Goal: Task Accomplishment & Management: Manage account settings

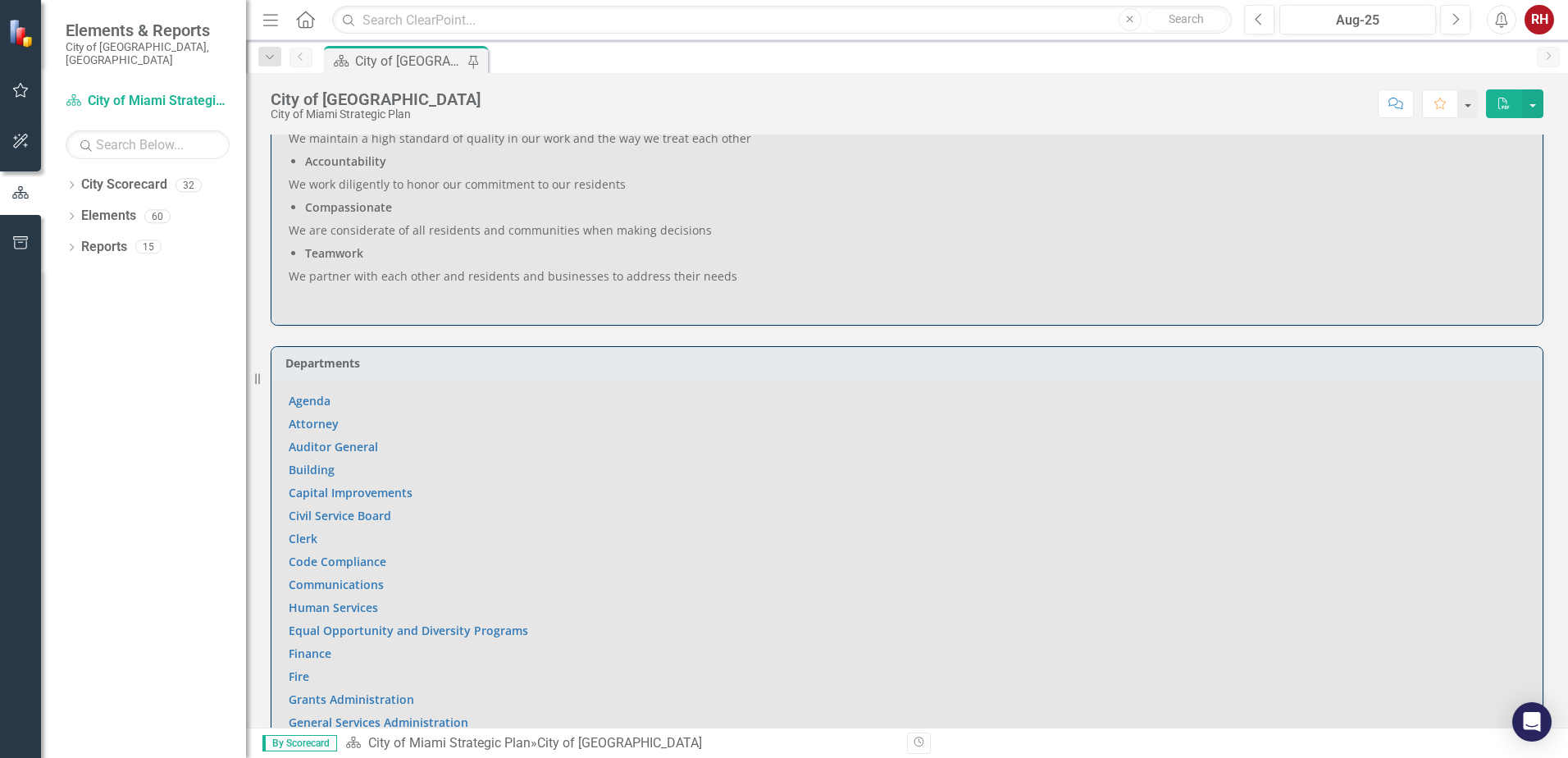
scroll to position [902, 0]
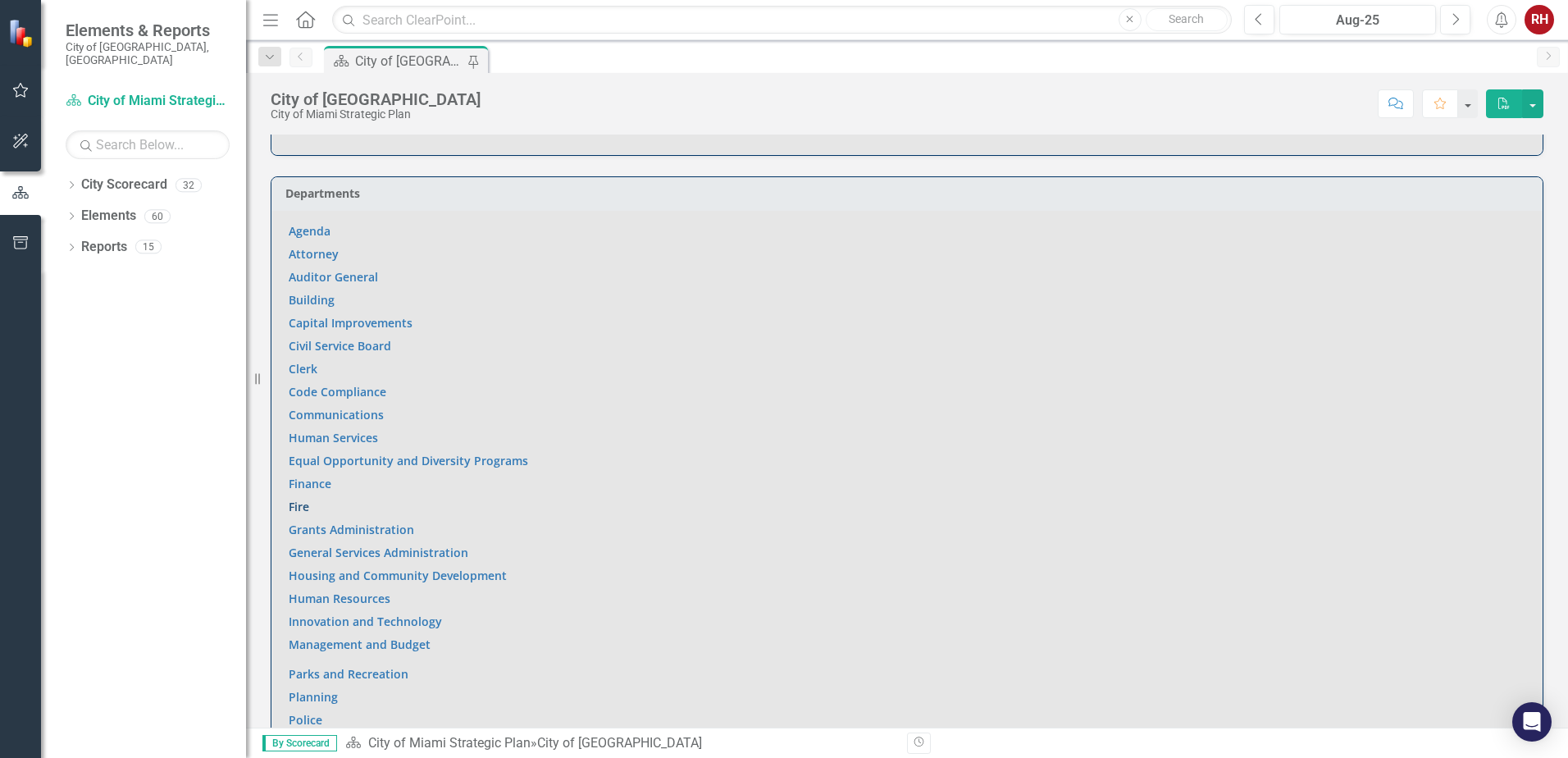
click at [302, 498] on link "Fire" at bounding box center [298, 505] width 21 height 15
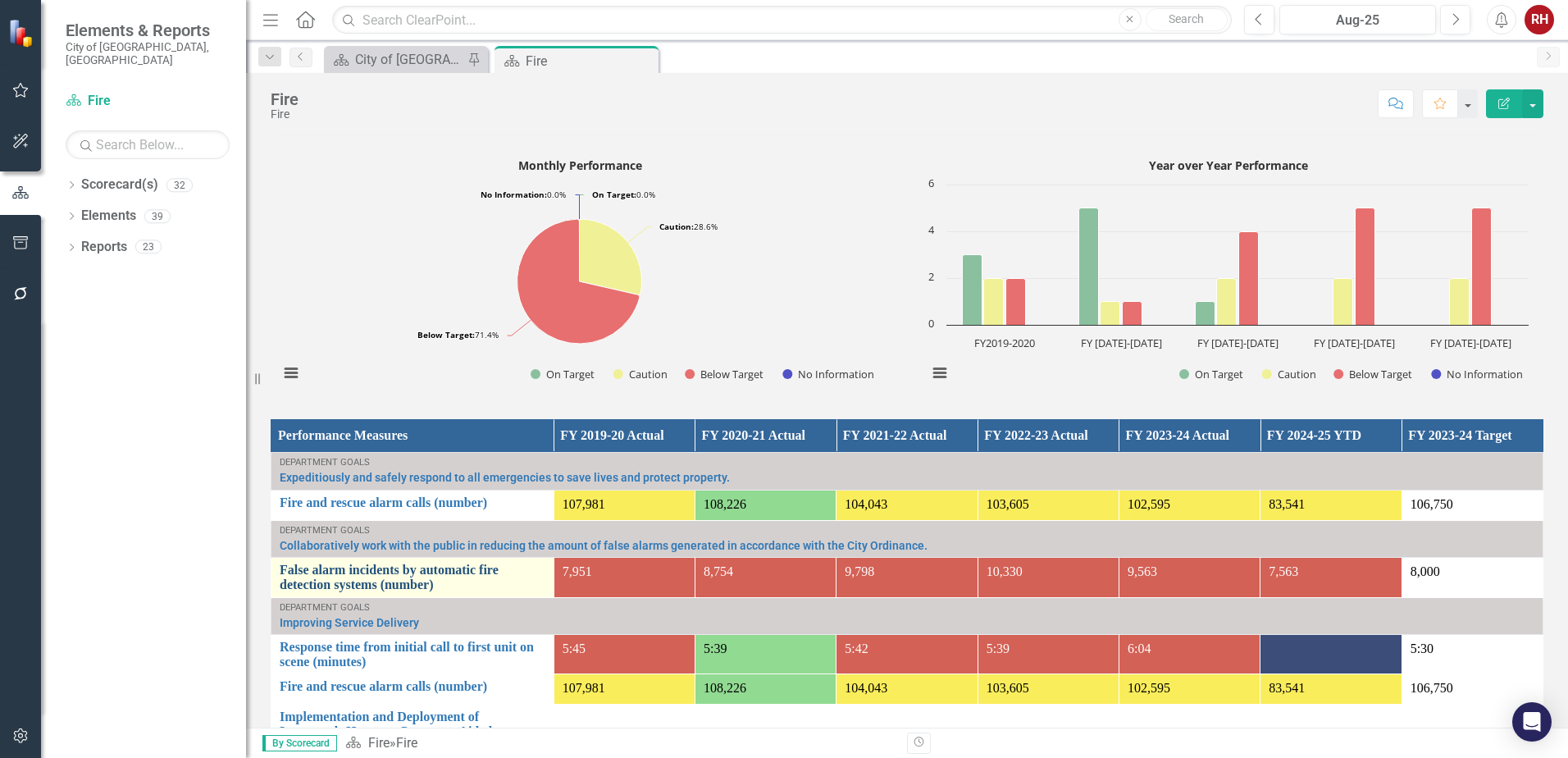
click at [387, 574] on link "False alarm incidents by automatic fire detection systems (number)" at bounding box center [412, 577] width 265 height 29
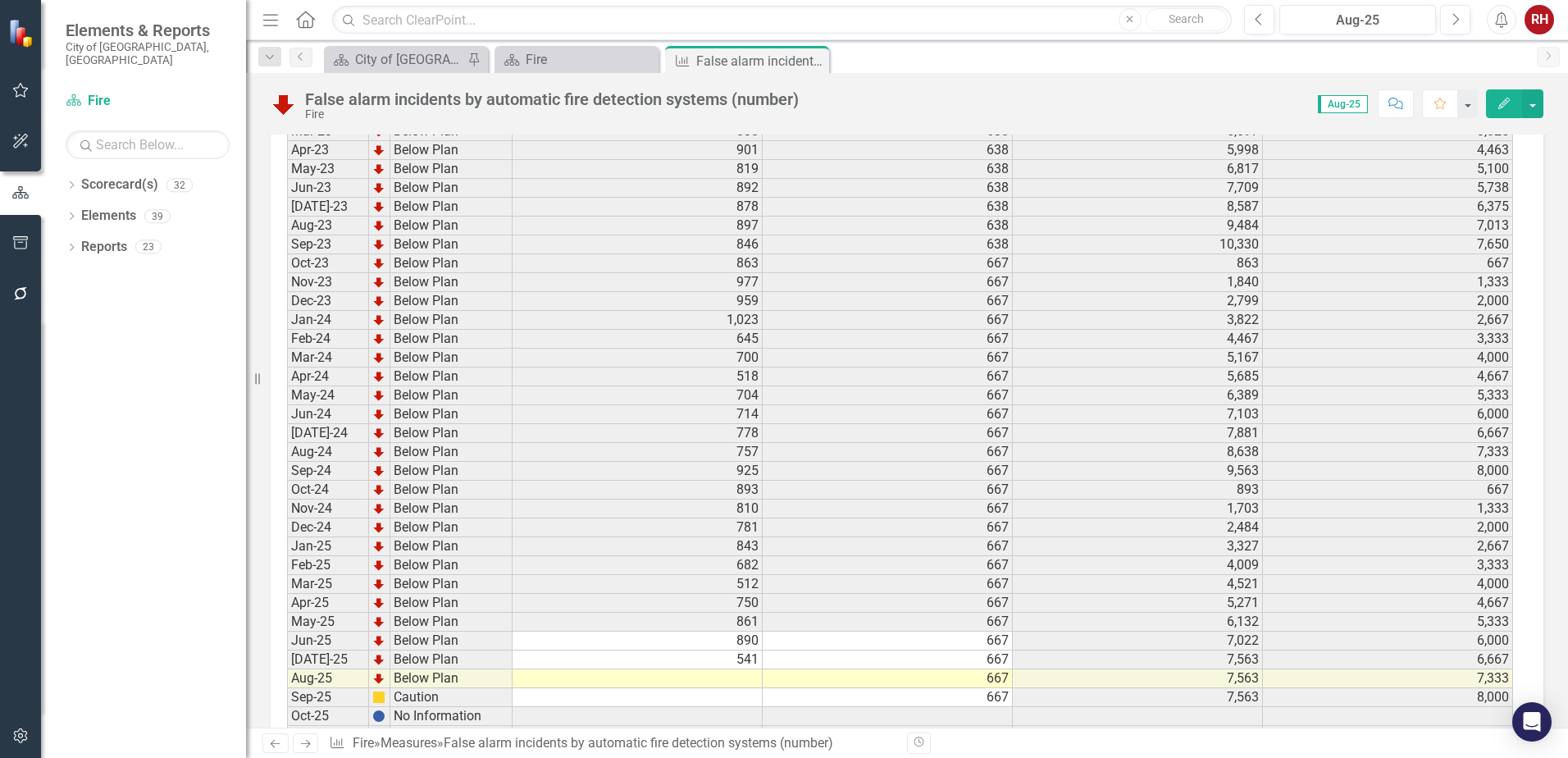
scroll to position [2303, 0]
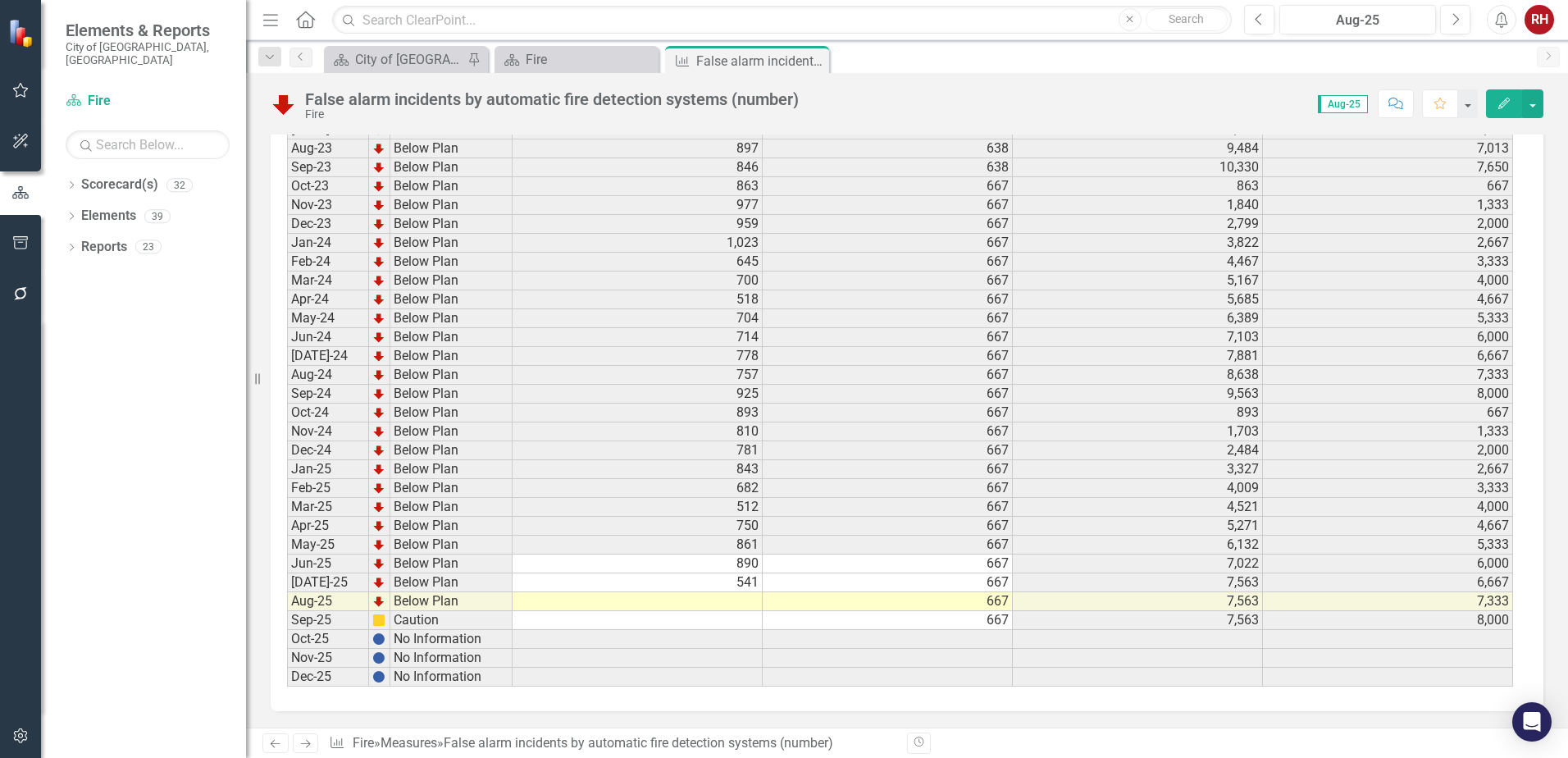
click at [712, 601] on td at bounding box center [637, 601] width 250 height 19
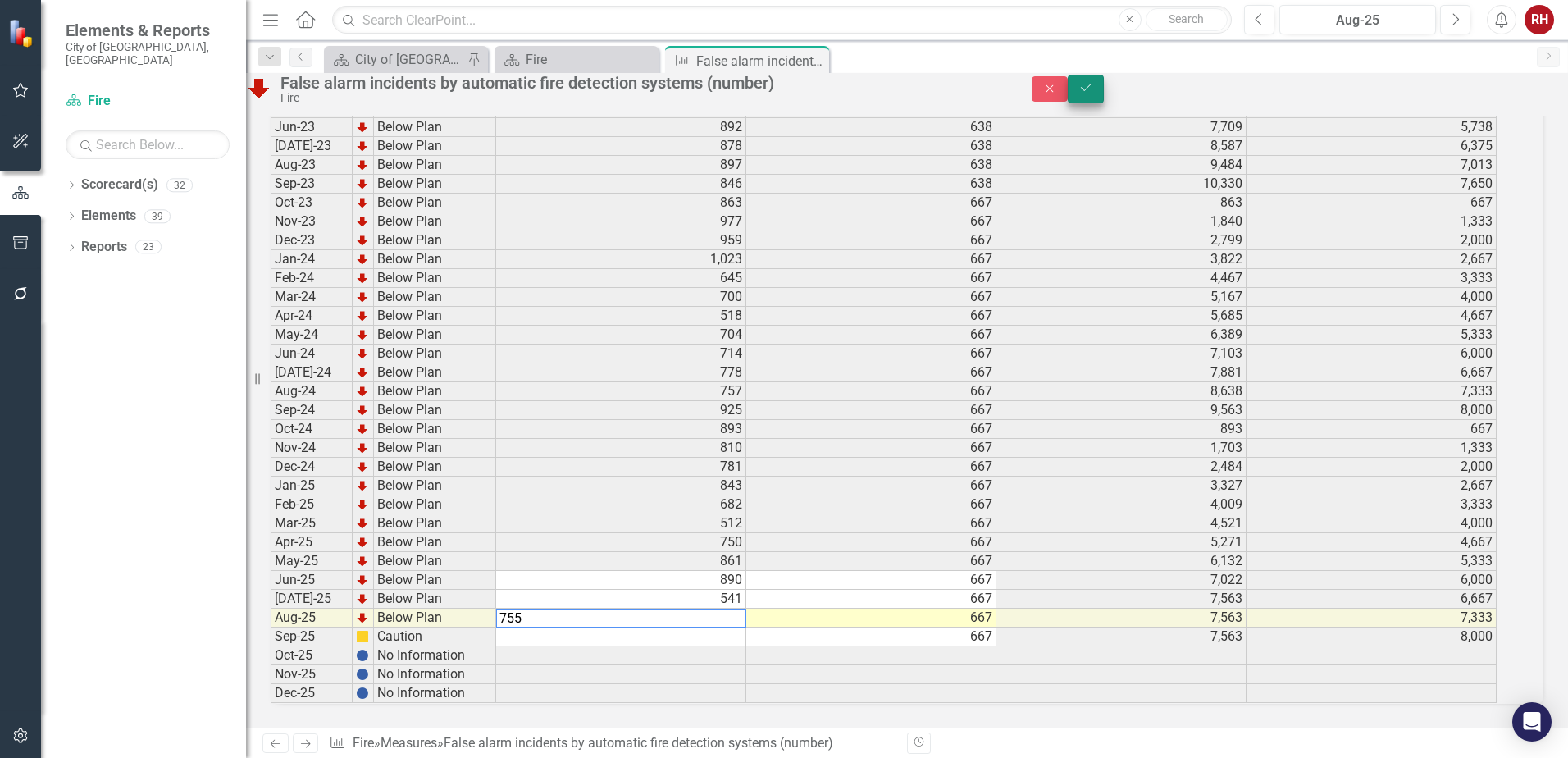
type textarea "755"
click at [1103, 103] on button "Save" at bounding box center [1085, 89] width 36 height 29
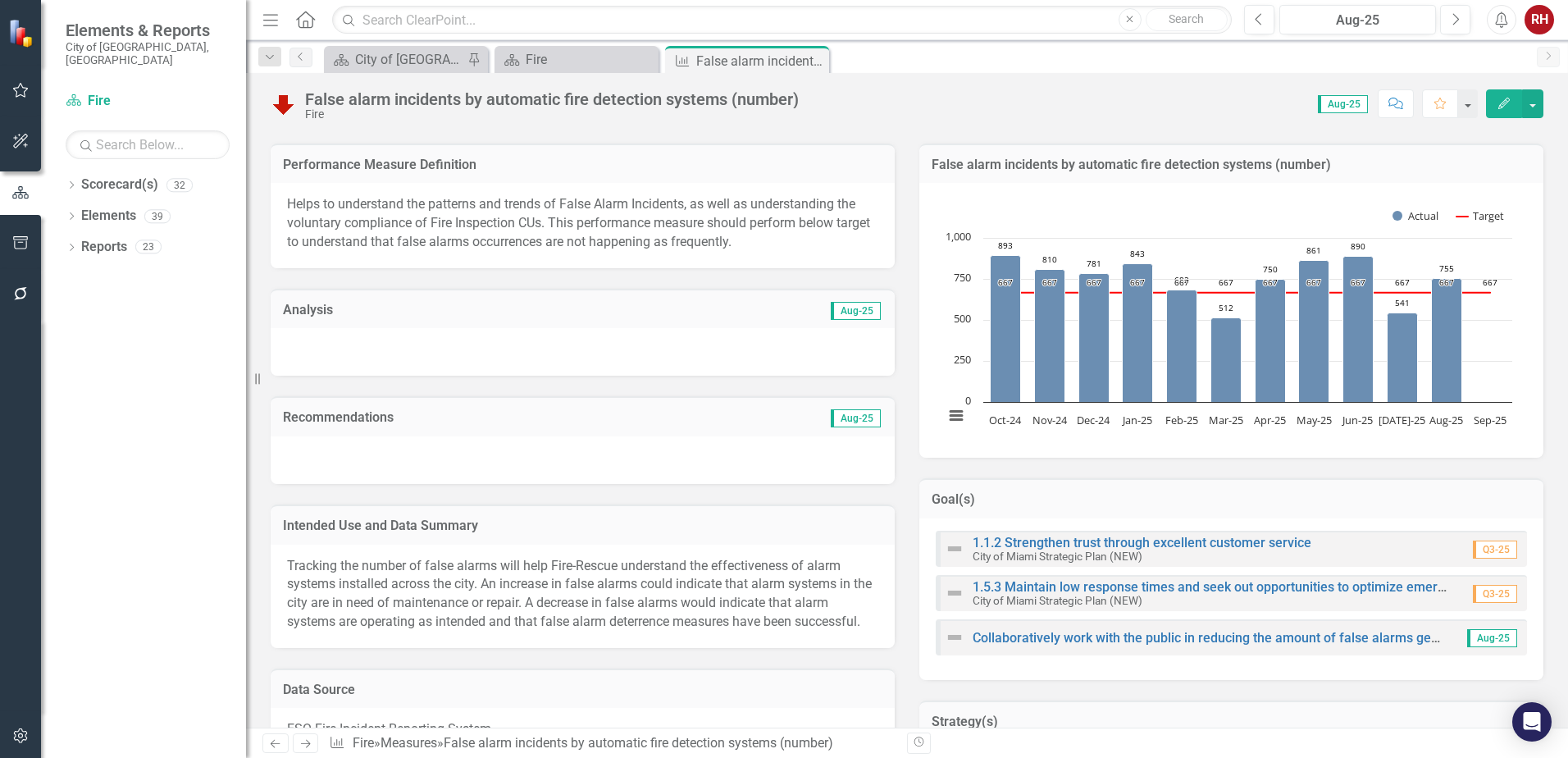
scroll to position [328, 0]
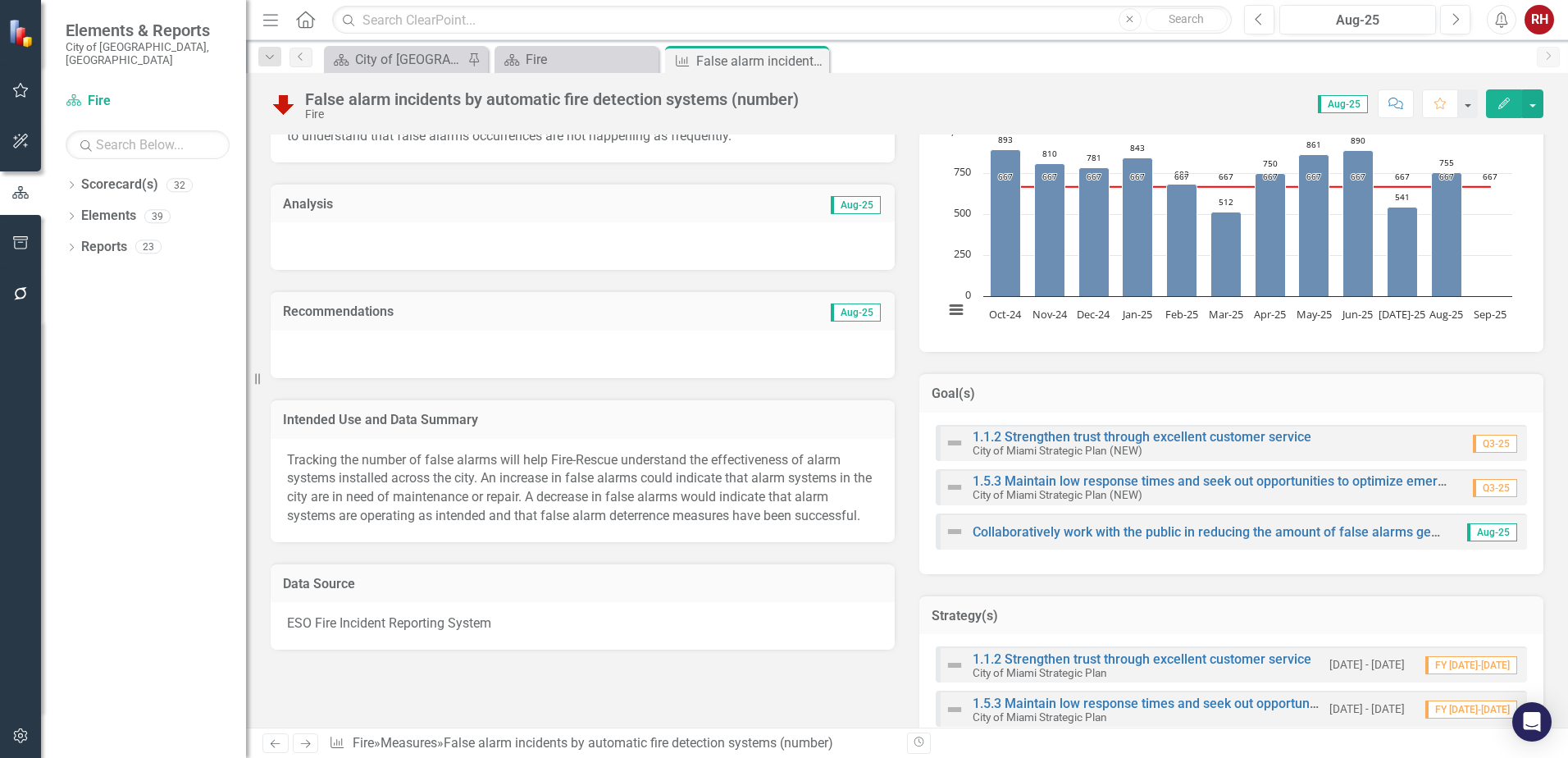
drag, startPoint x: 810, startPoint y: 58, endPoint x: 797, endPoint y: 69, distance: 17.0
click at [0, 0] on icon "Close" at bounding box center [0, 0] width 0 height 0
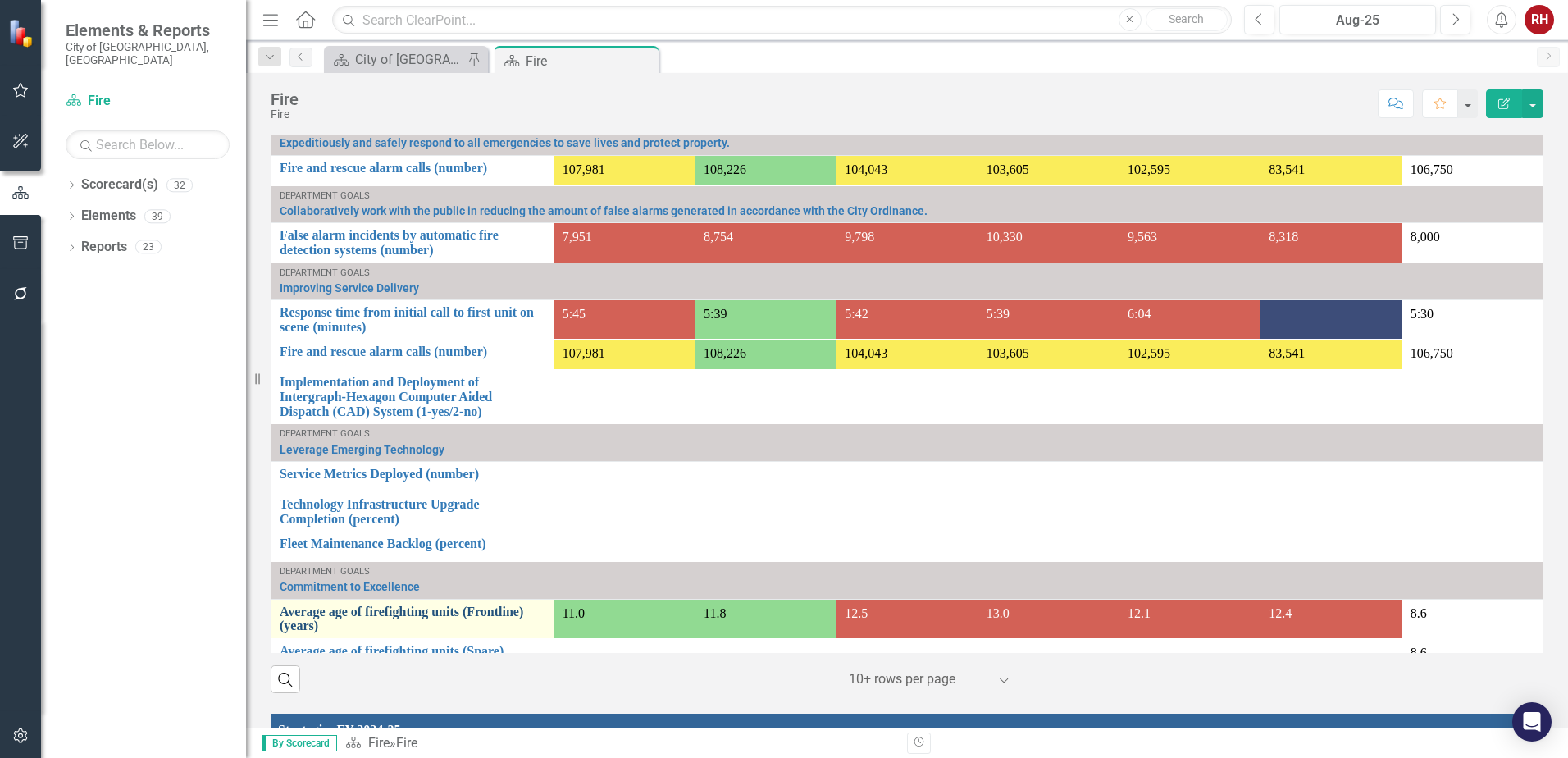
click at [451, 613] on link "Average age of firefighting units (Frontline) (years)" at bounding box center [412, 619] width 265 height 29
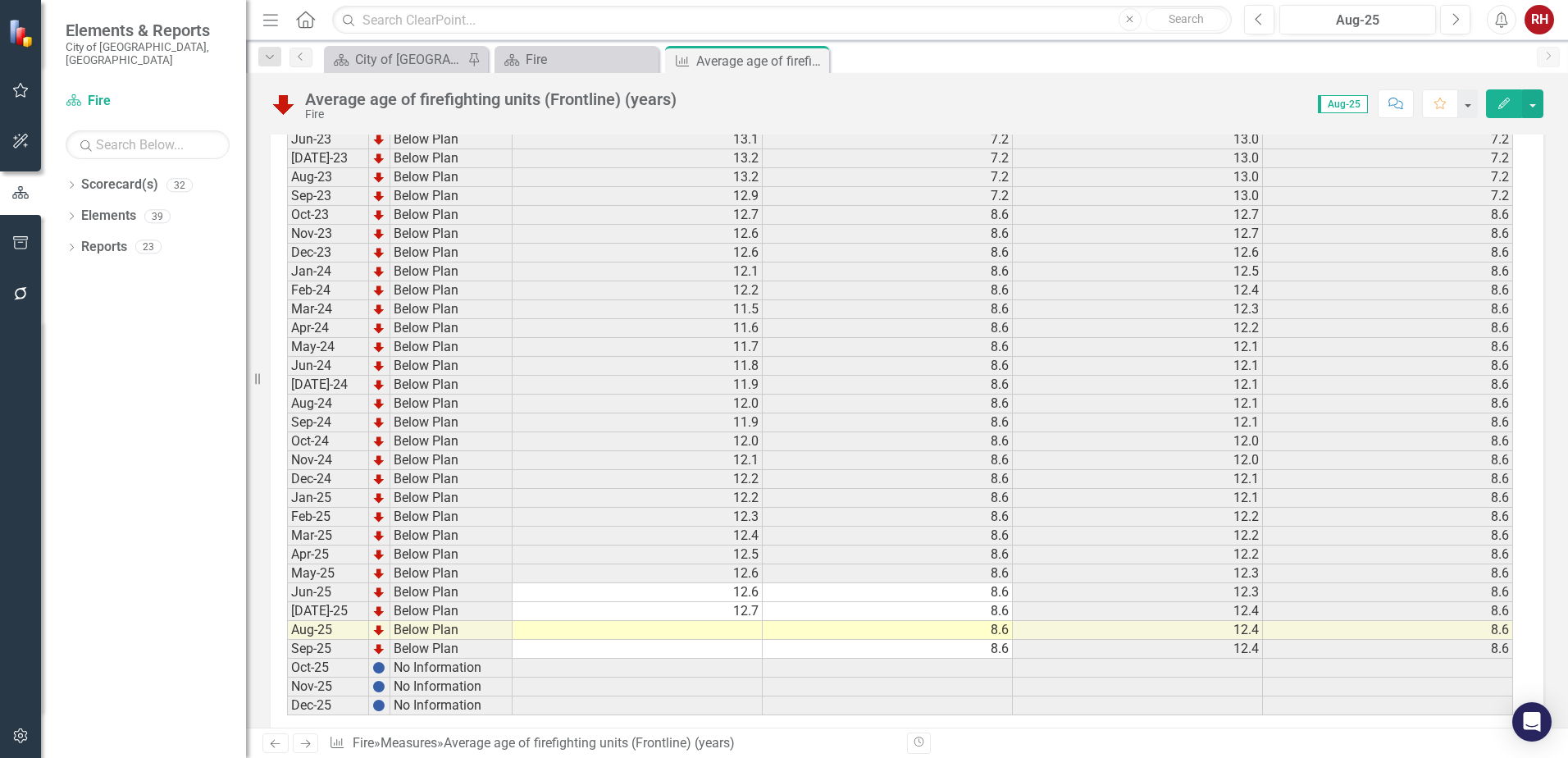
scroll to position [2214, 0]
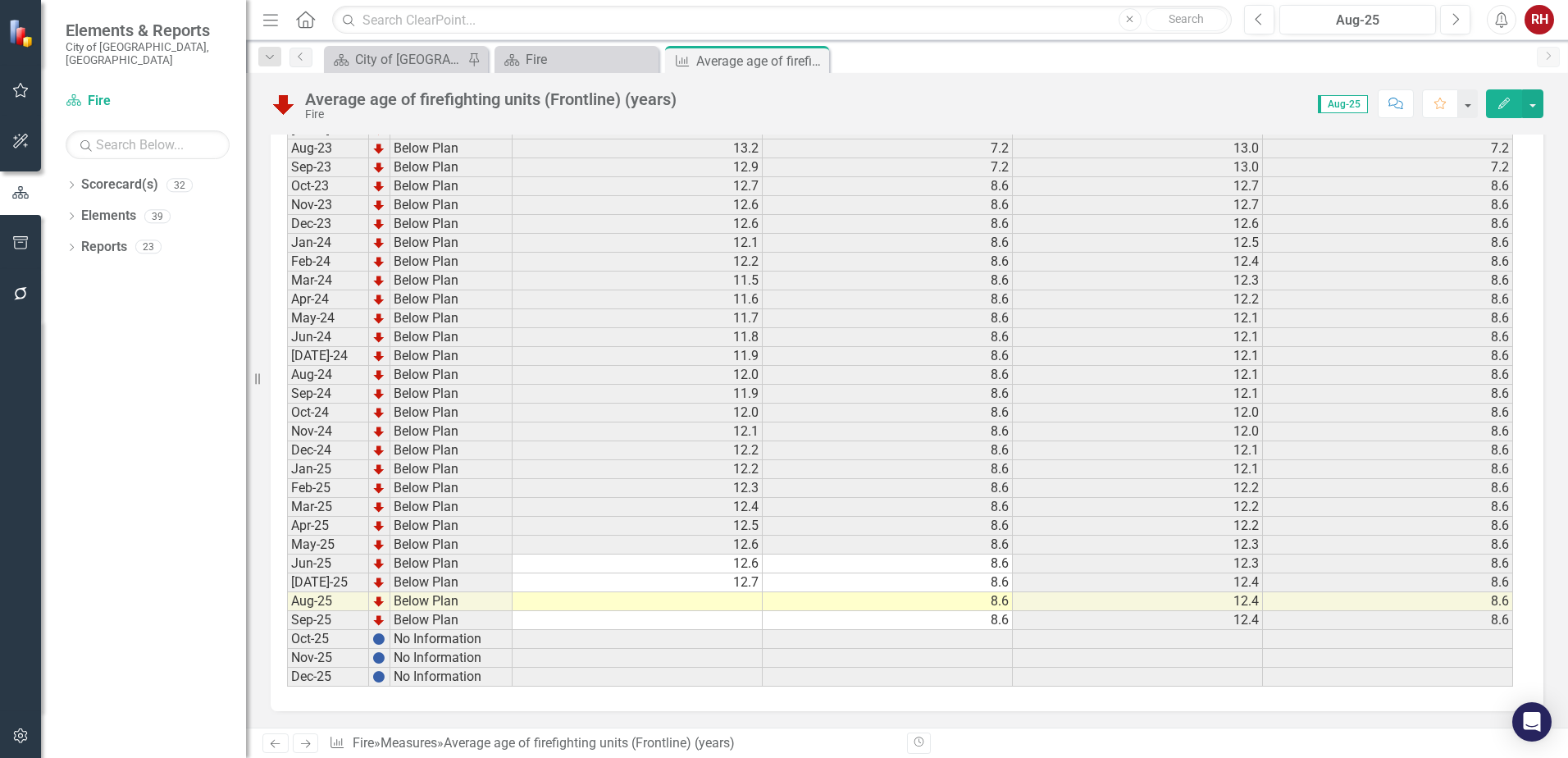
click at [743, 596] on td at bounding box center [637, 601] width 250 height 19
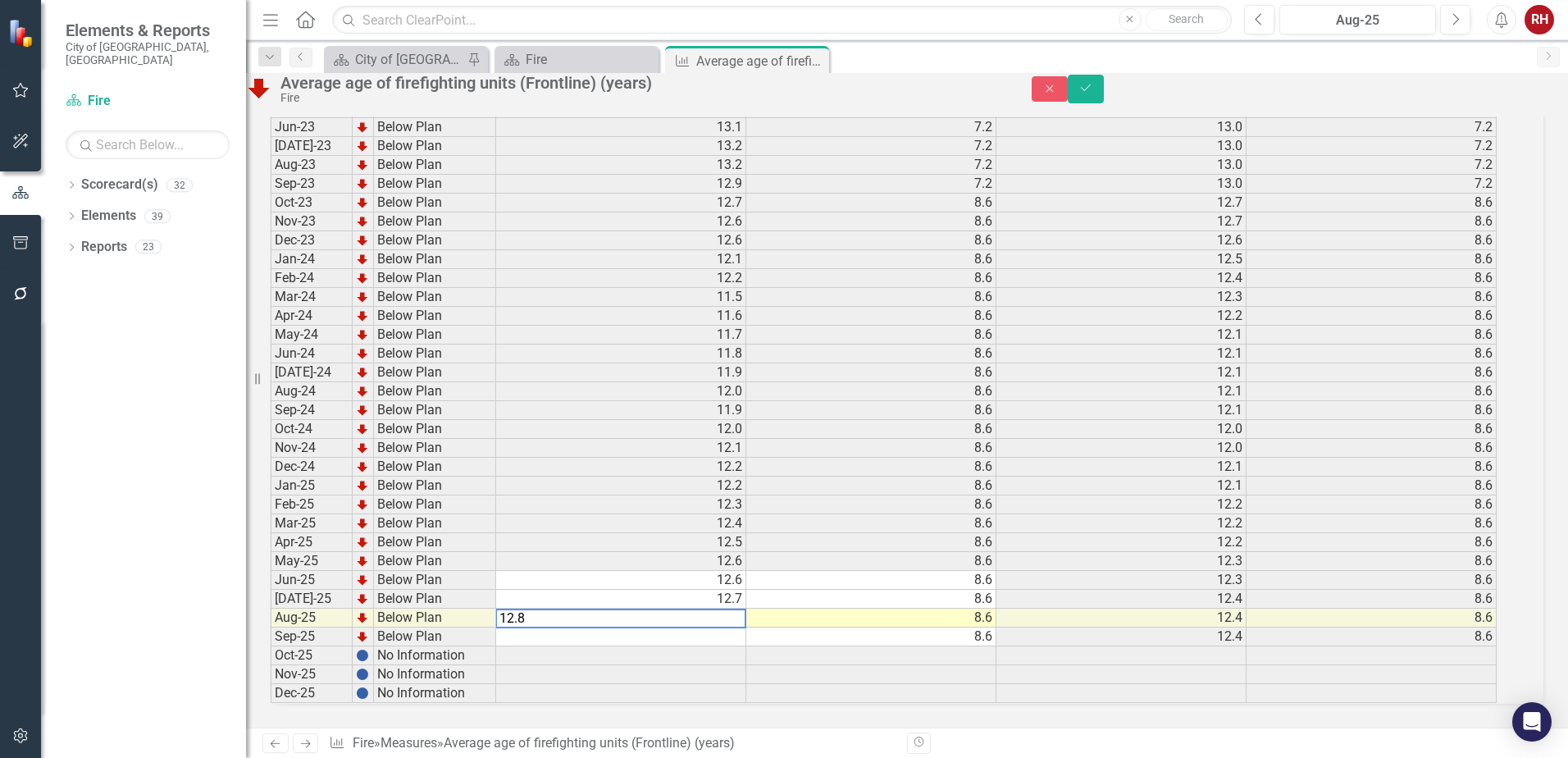
type textarea "12.8"
click at [735, 628] on td at bounding box center [621, 637] width 250 height 19
click at [1103, 103] on button "Save" at bounding box center [1085, 89] width 36 height 29
